Goal: Check status: Check status

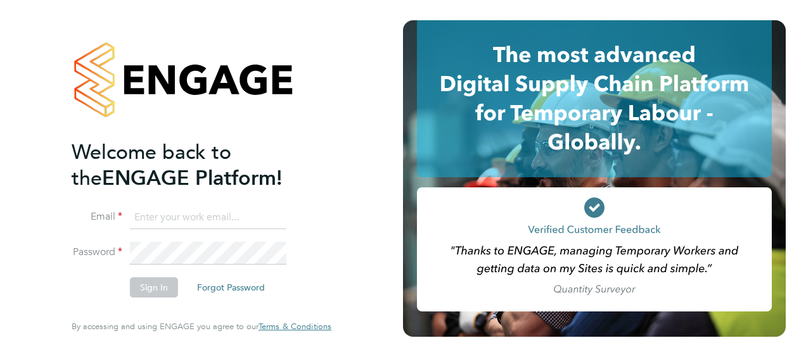
type input "craig.heskett@justice.gov.uk"
click at [146, 288] on button "Sign In" at bounding box center [154, 287] width 48 height 20
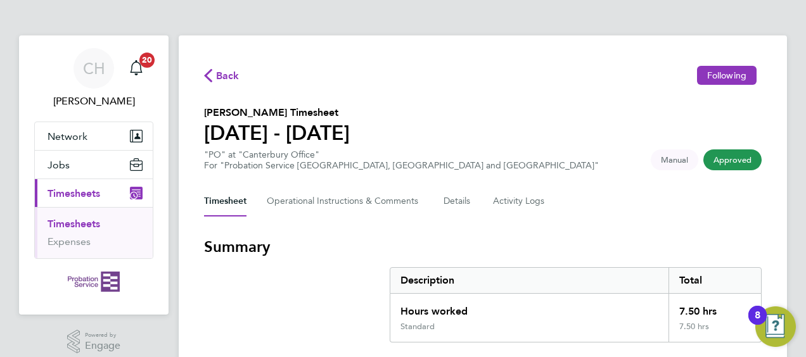
click at [741, 158] on span "Approved" at bounding box center [732, 159] width 58 height 21
